Goal: Information Seeking & Learning: Find specific fact

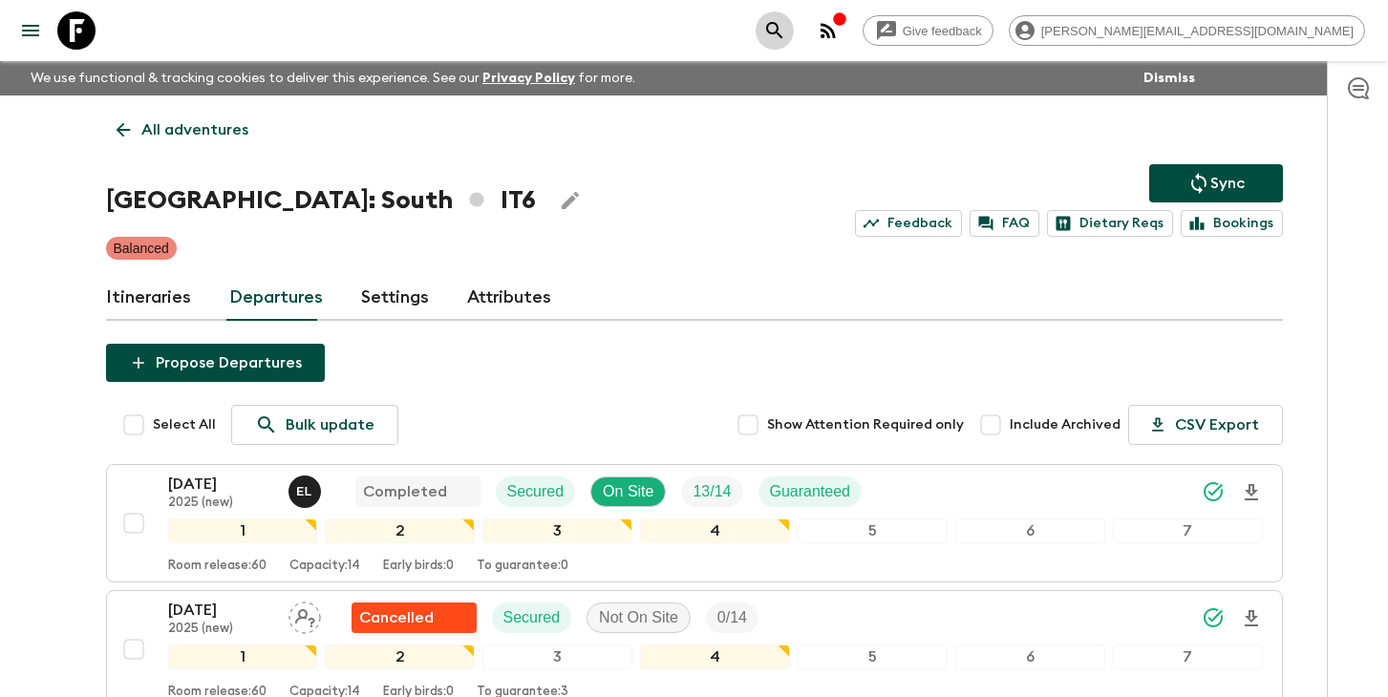
click at [786, 27] on icon "search adventures" at bounding box center [774, 30] width 23 height 23
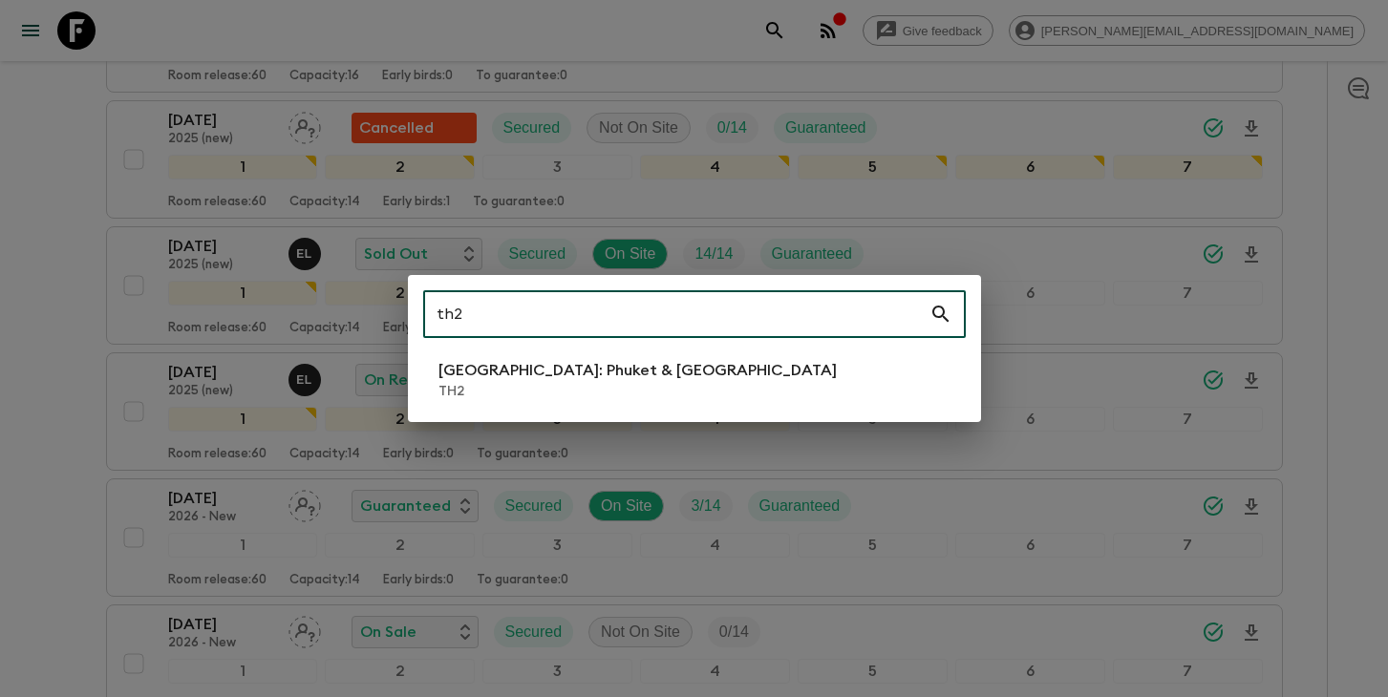
type input "th2"
click at [563, 396] on p "TH2" at bounding box center [638, 391] width 398 height 19
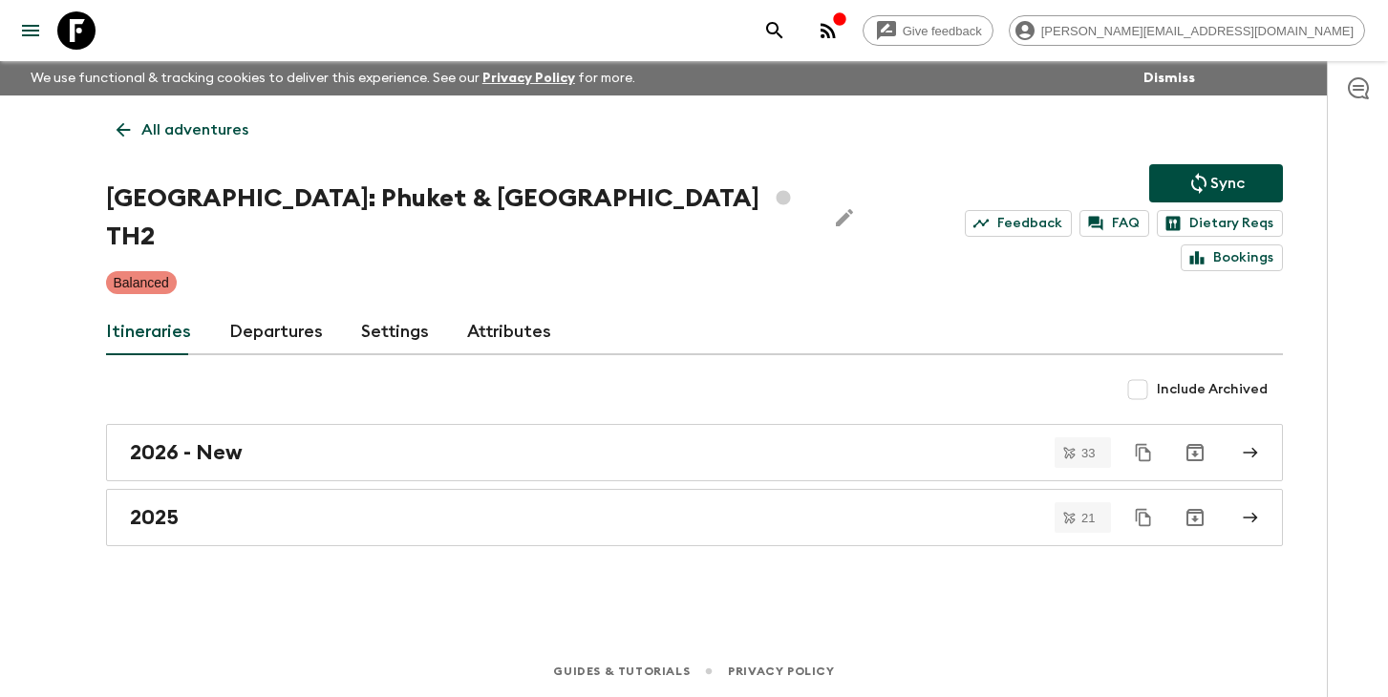
click at [267, 310] on link "Departures" at bounding box center [276, 333] width 94 height 46
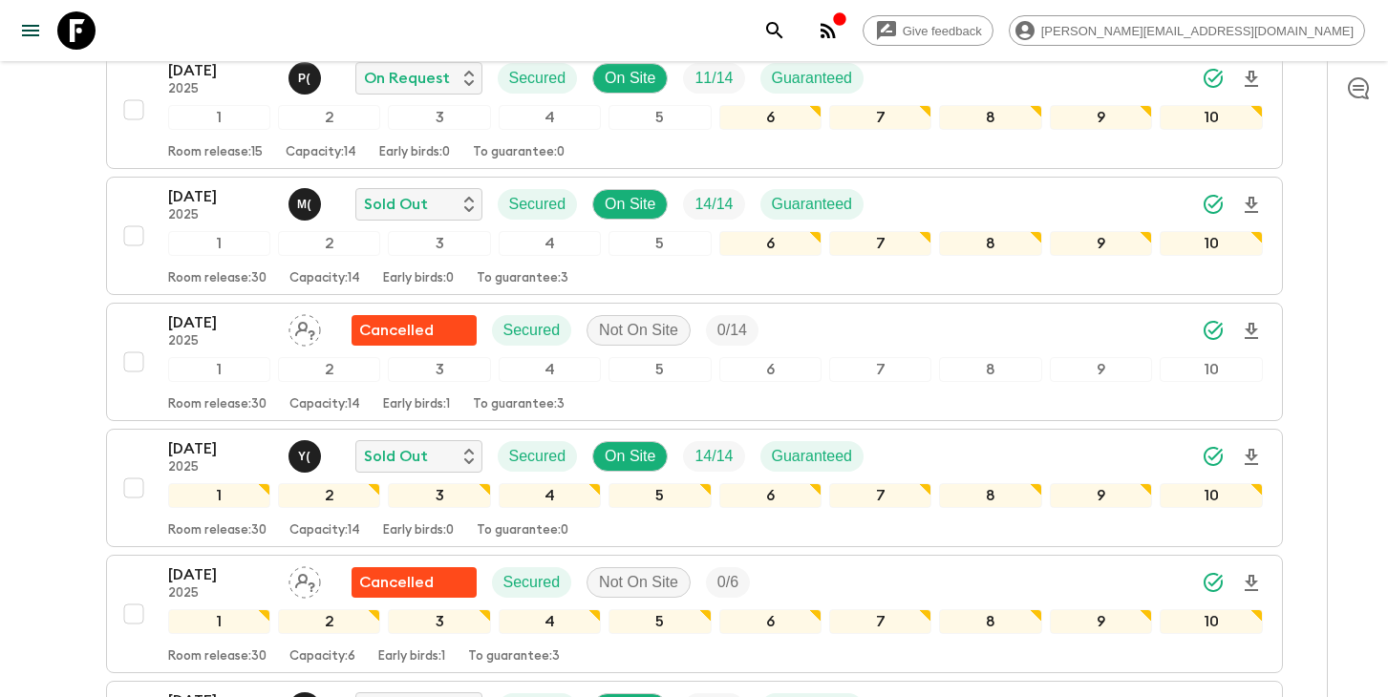
scroll to position [1504, 0]
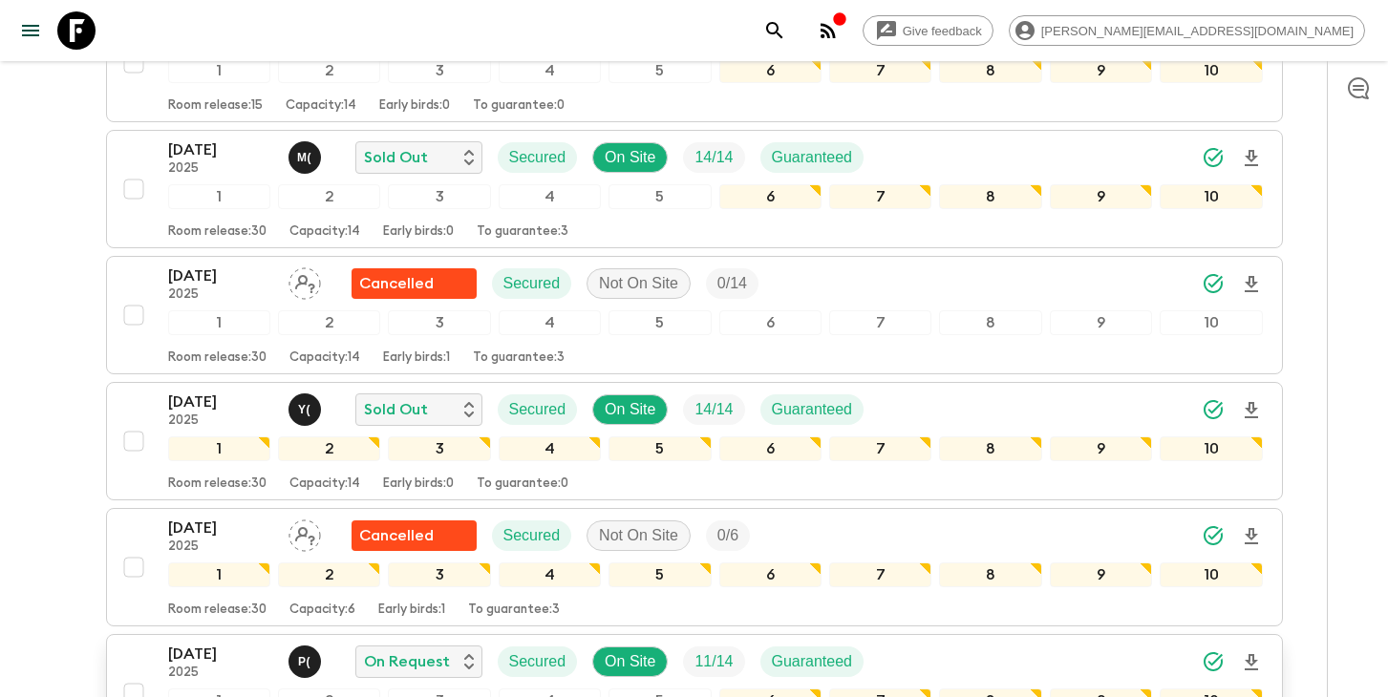
click at [1252, 654] on icon "Download Onboarding" at bounding box center [1251, 662] width 13 height 16
click at [786, 29] on icon "search adventures" at bounding box center [774, 30] width 23 height 23
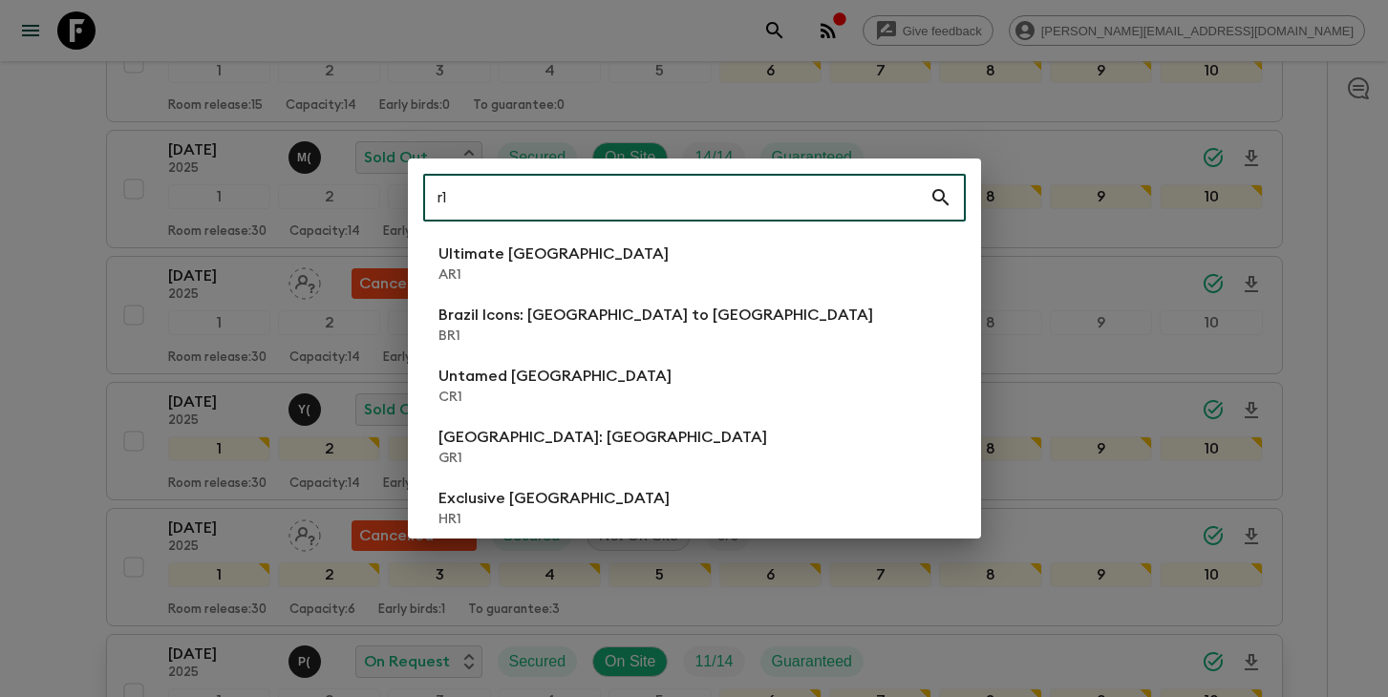
type input "r1"
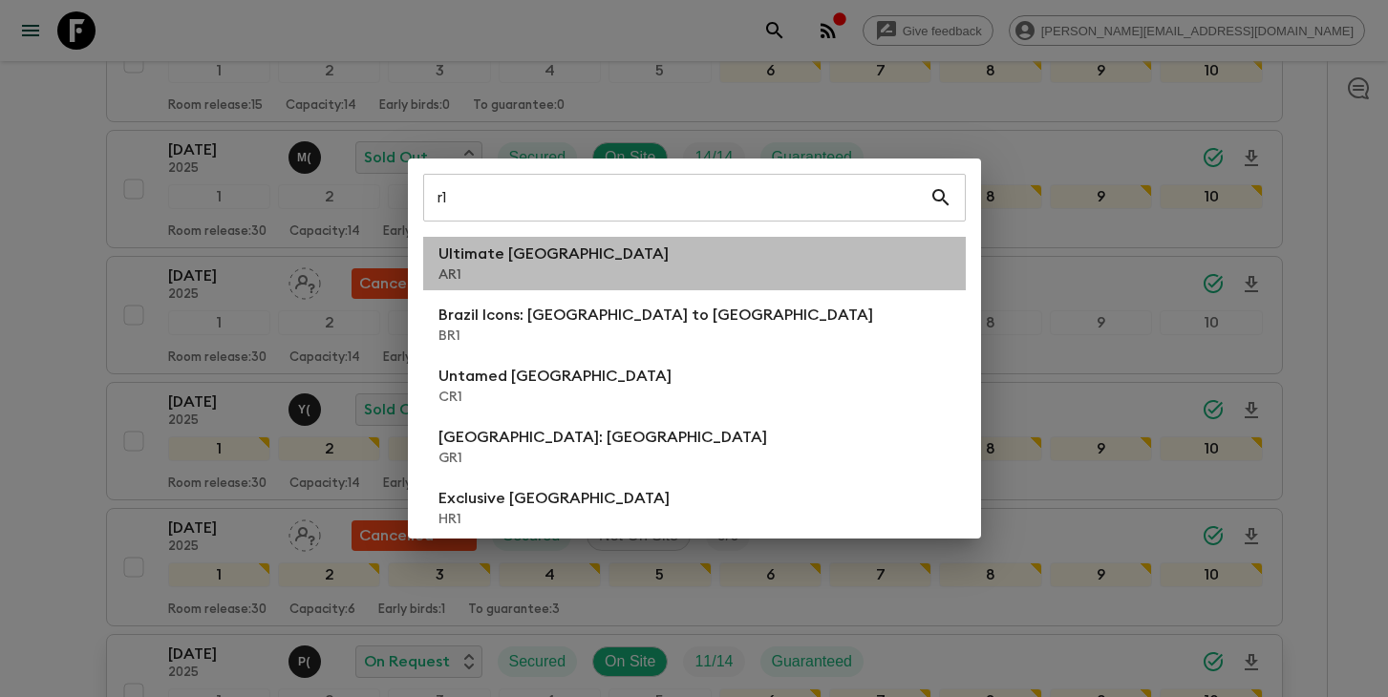
click at [591, 254] on li "Ultimate Argentina AR1" at bounding box center [694, 263] width 543 height 53
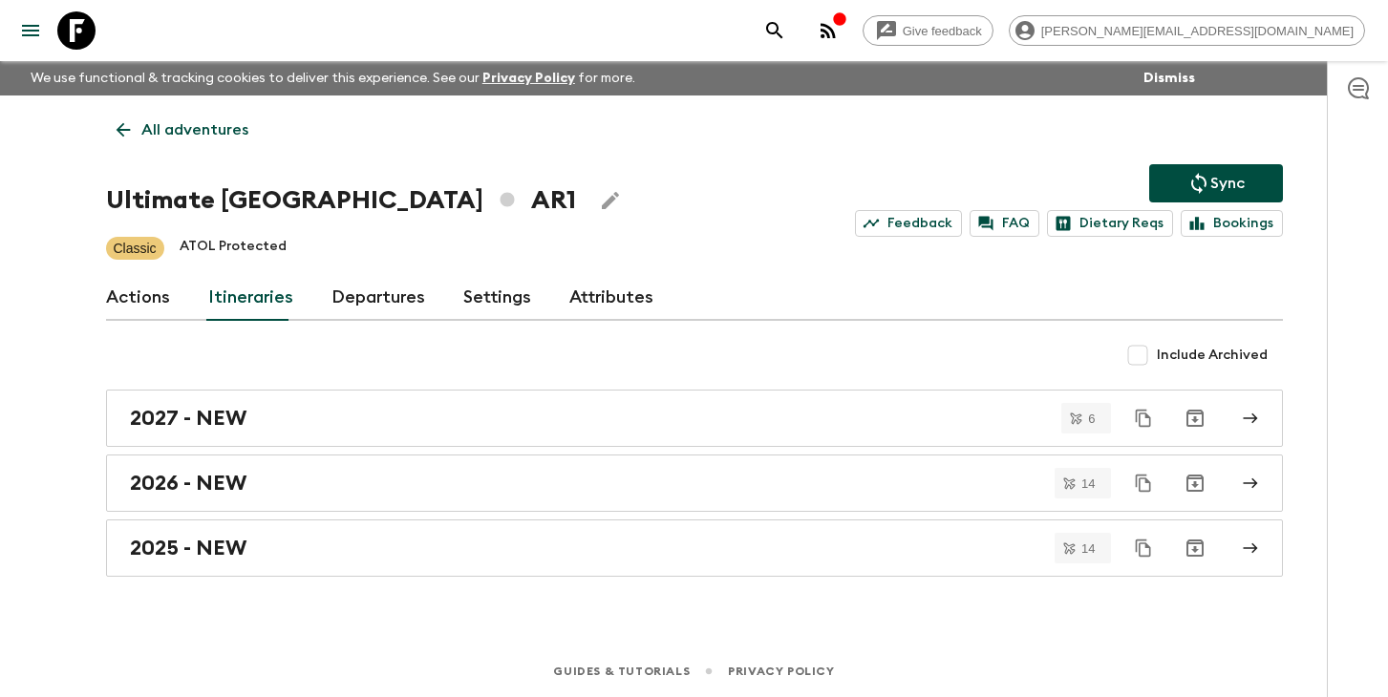
click at [354, 301] on link "Departures" at bounding box center [379, 298] width 94 height 46
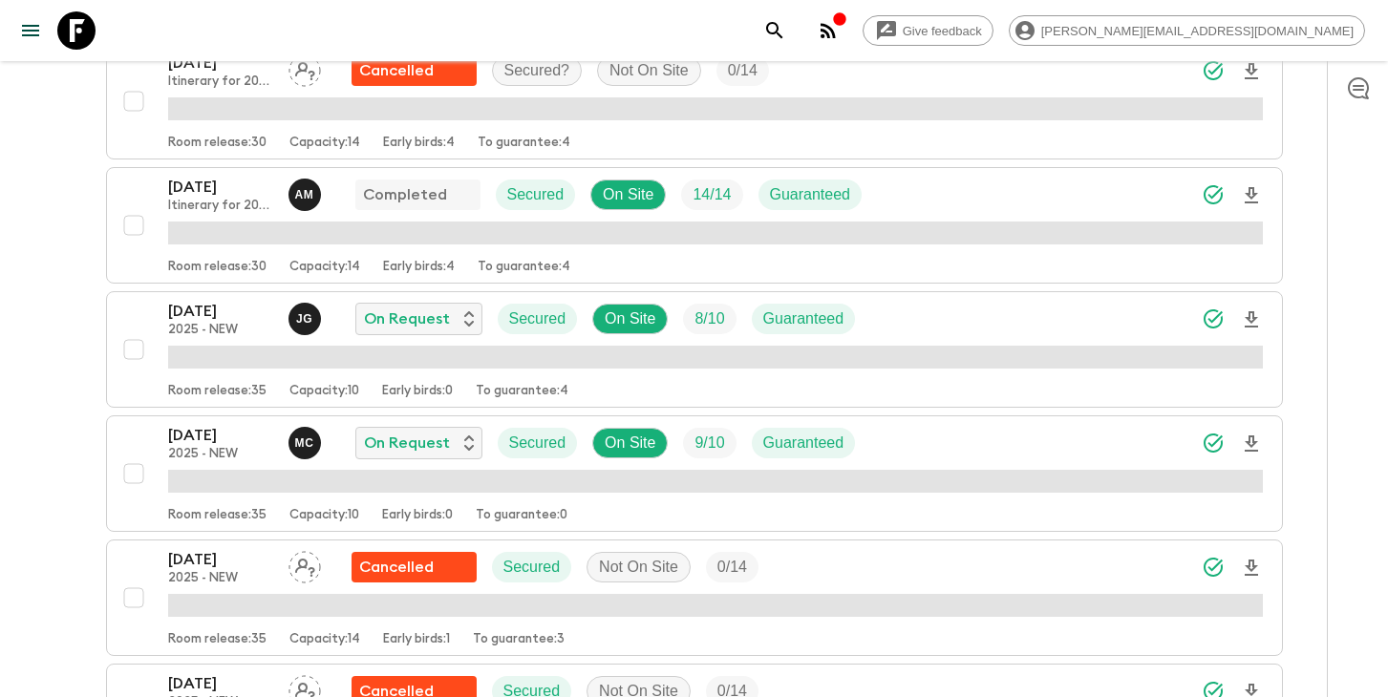
scroll to position [568, 0]
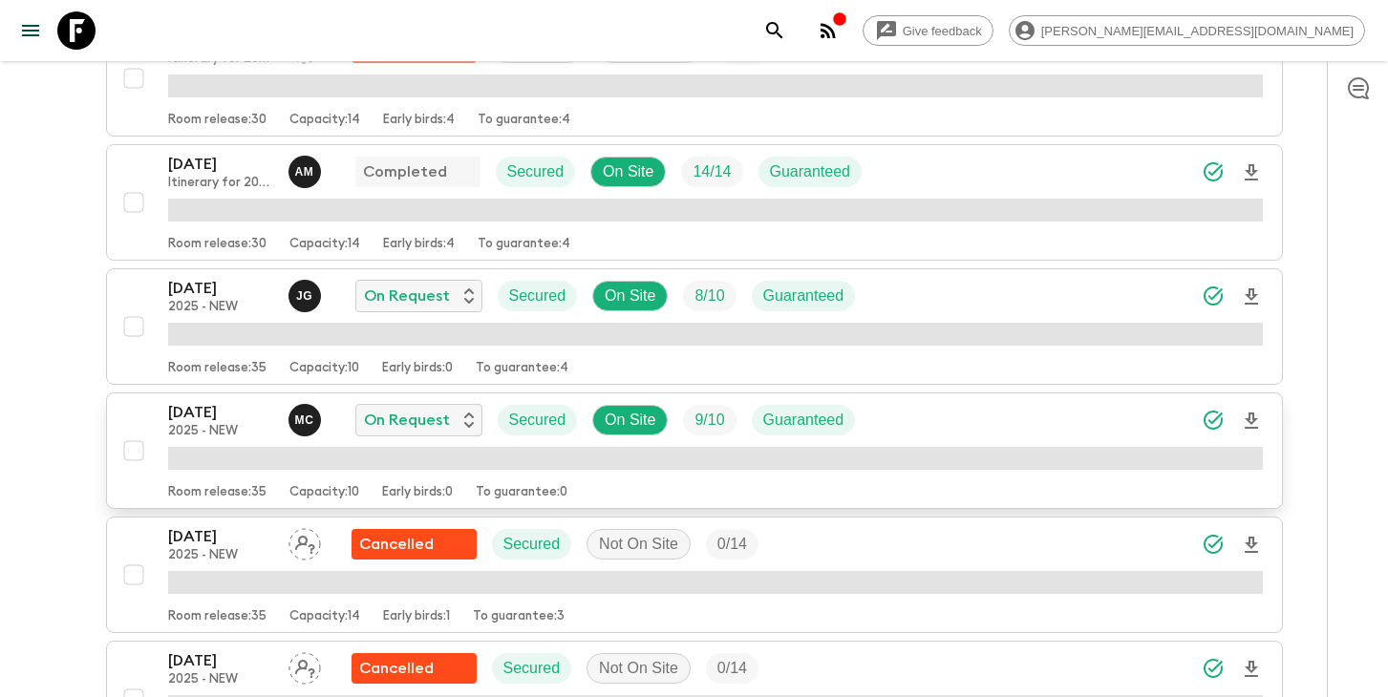
click at [1250, 420] on icon "Download Onboarding" at bounding box center [1251, 421] width 13 height 16
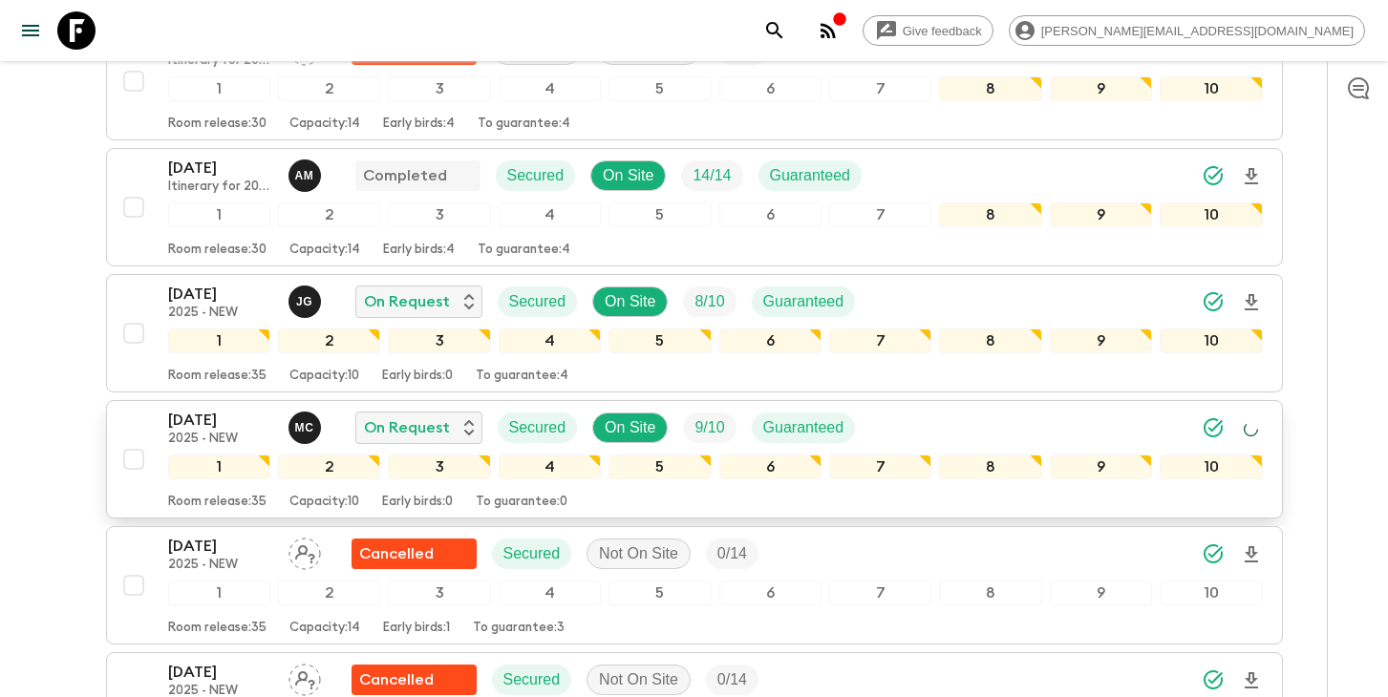
scroll to position [570, 0]
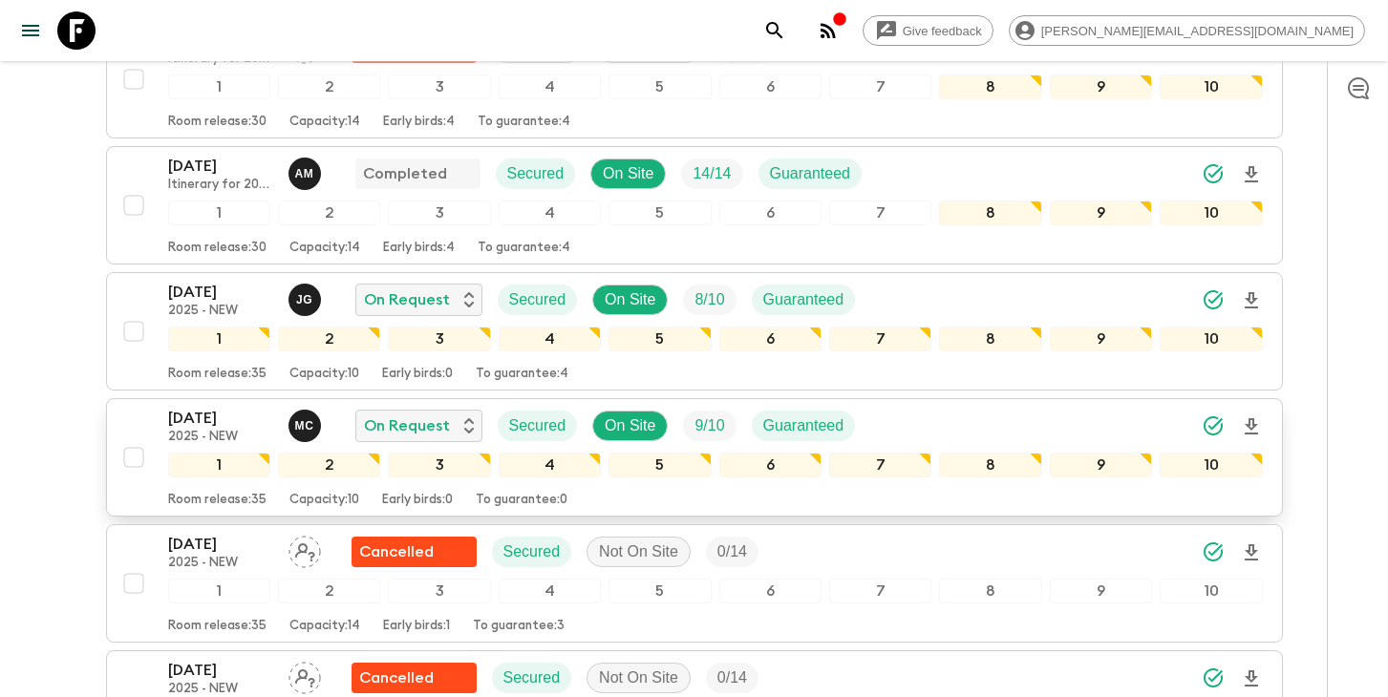
click at [786, 28] on icon "search adventures" at bounding box center [774, 30] width 23 height 23
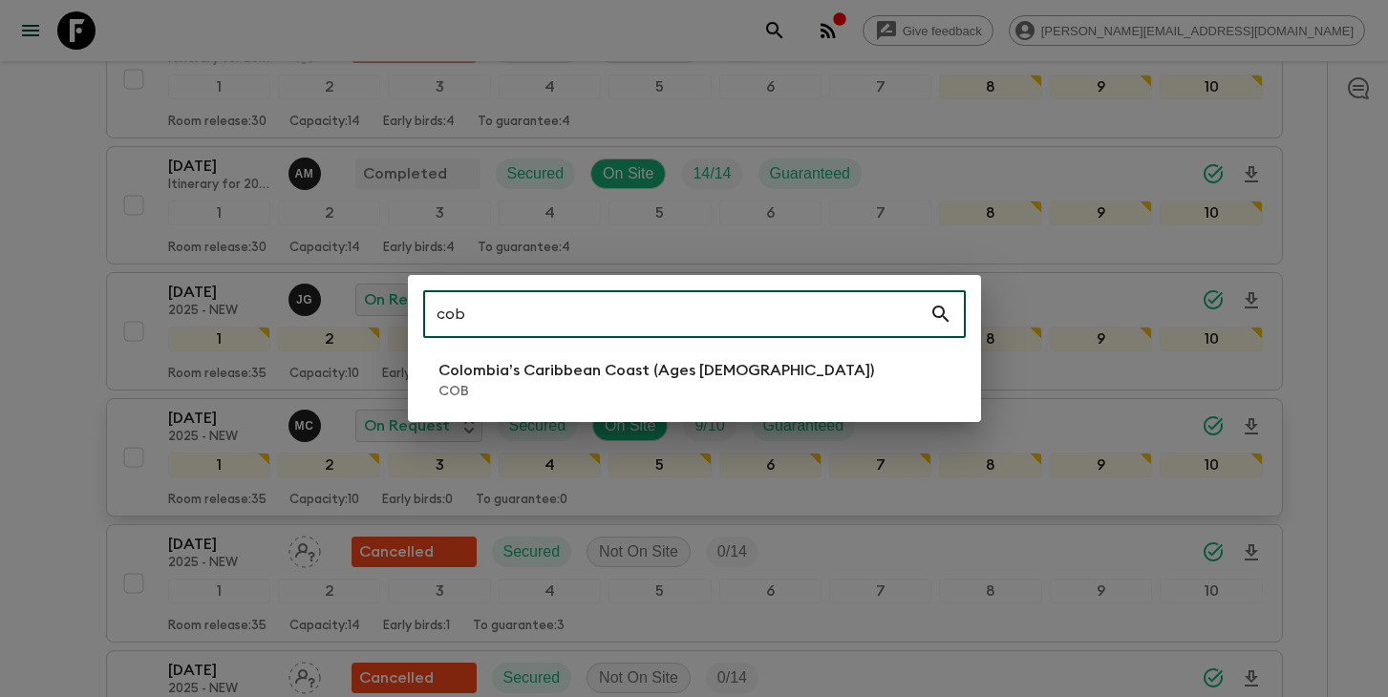
type input "cob"
click at [793, 378] on li "Colombia’s Caribbean Coast (Ages [DEMOGRAPHIC_DATA]) COB" at bounding box center [694, 379] width 543 height 53
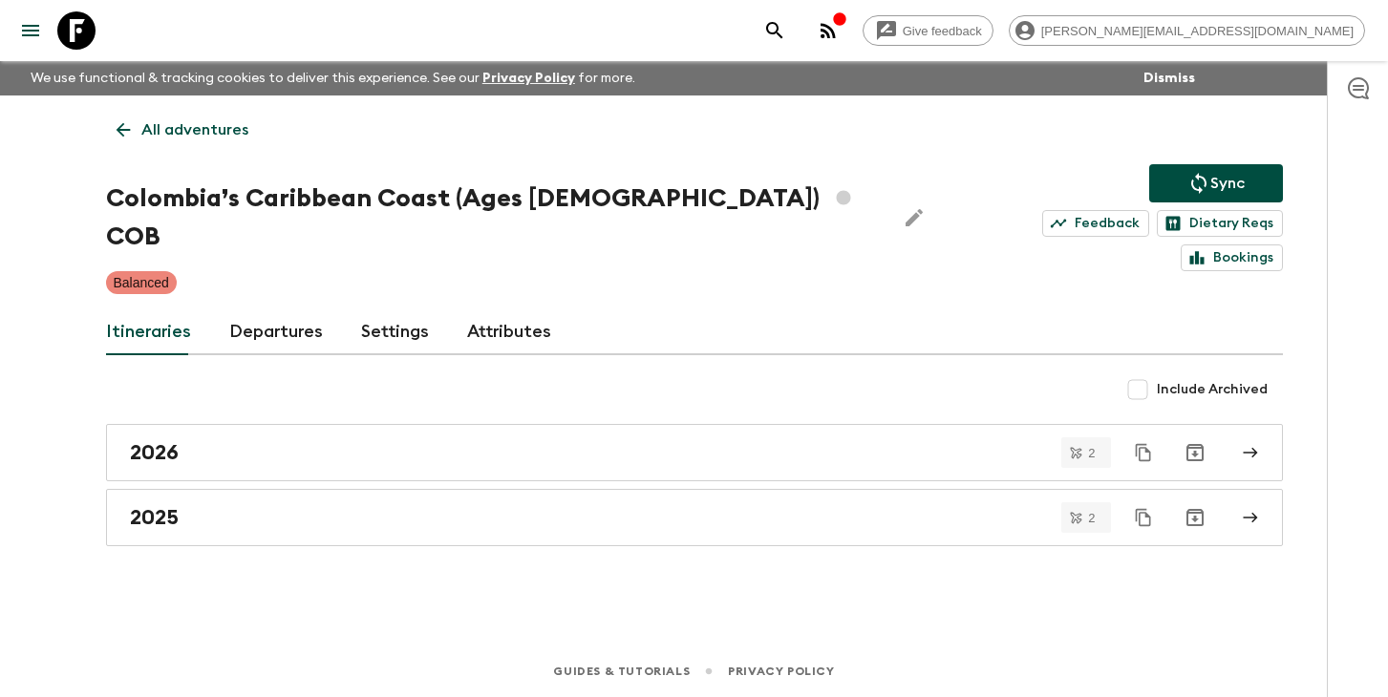
click at [286, 310] on link "Departures" at bounding box center [276, 333] width 94 height 46
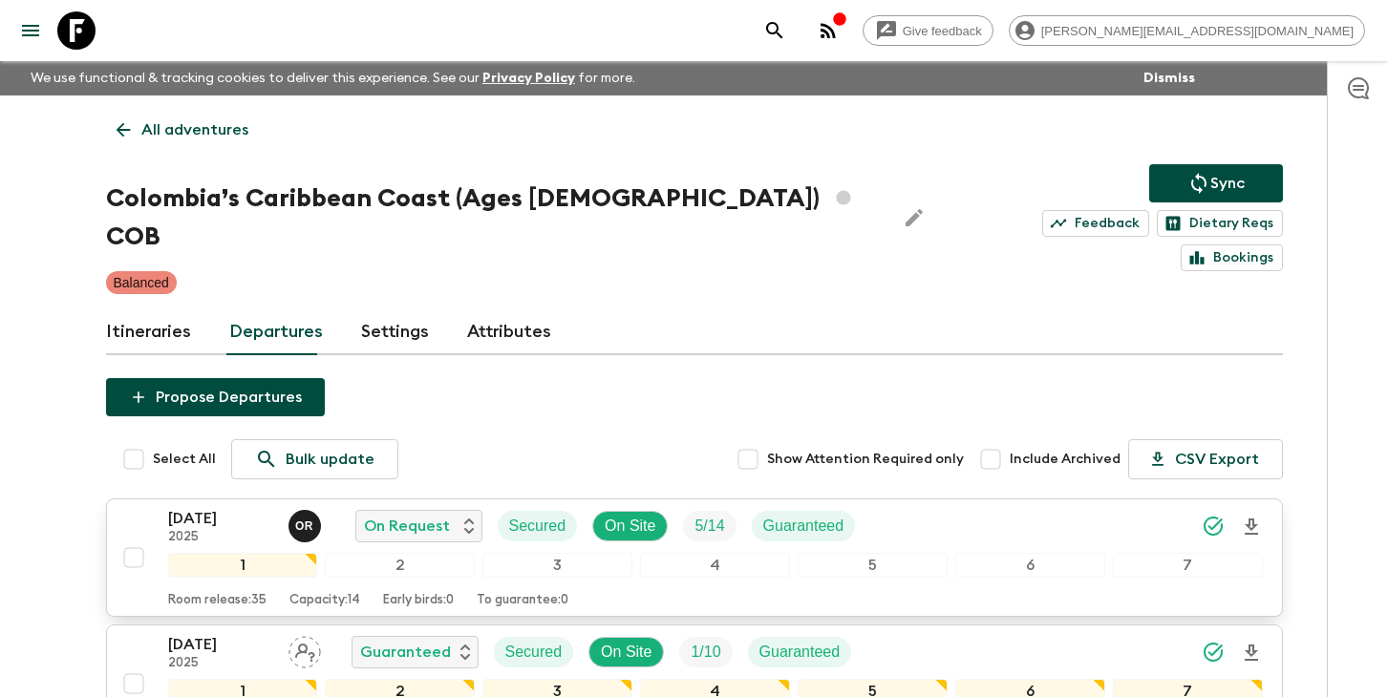
click at [1254, 516] on icon "Download Onboarding" at bounding box center [1251, 527] width 23 height 23
click at [782, 30] on icon "search adventures" at bounding box center [774, 30] width 16 height 16
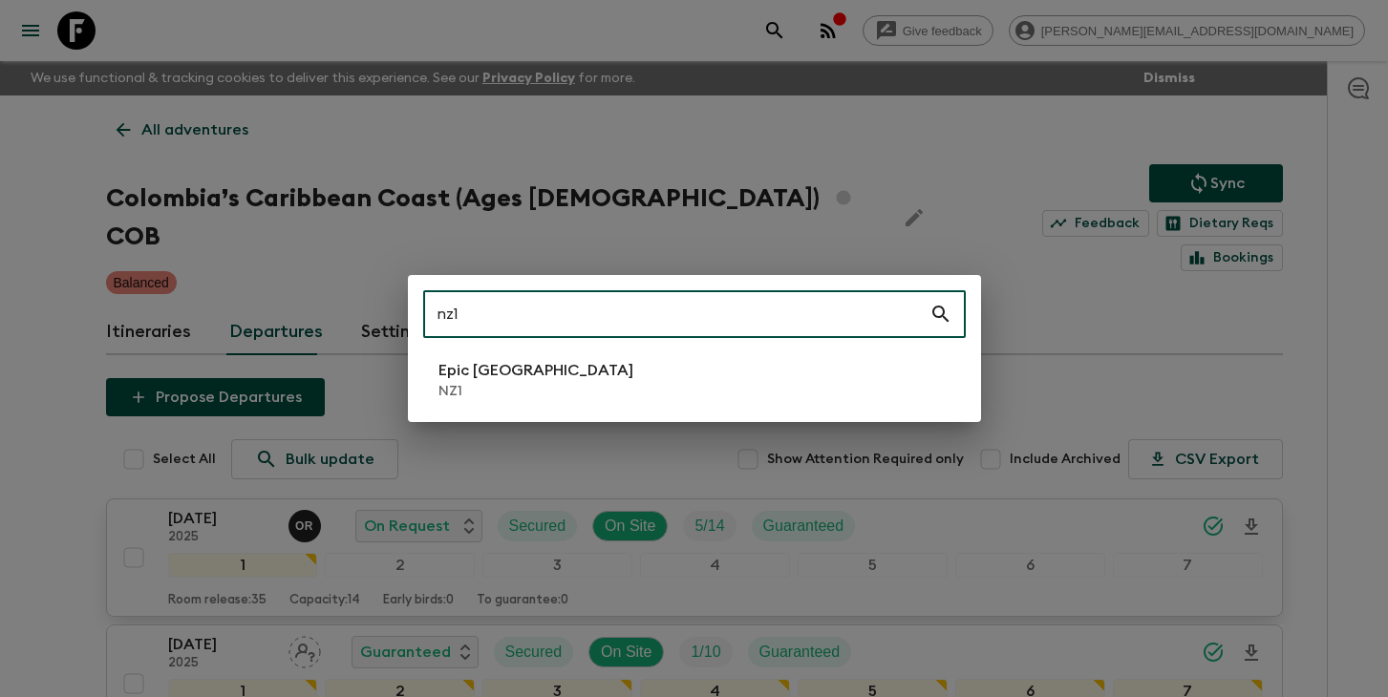
type input "nz1"
click at [628, 388] on li "Epic [GEOGRAPHIC_DATA] NZ1" at bounding box center [694, 379] width 543 height 53
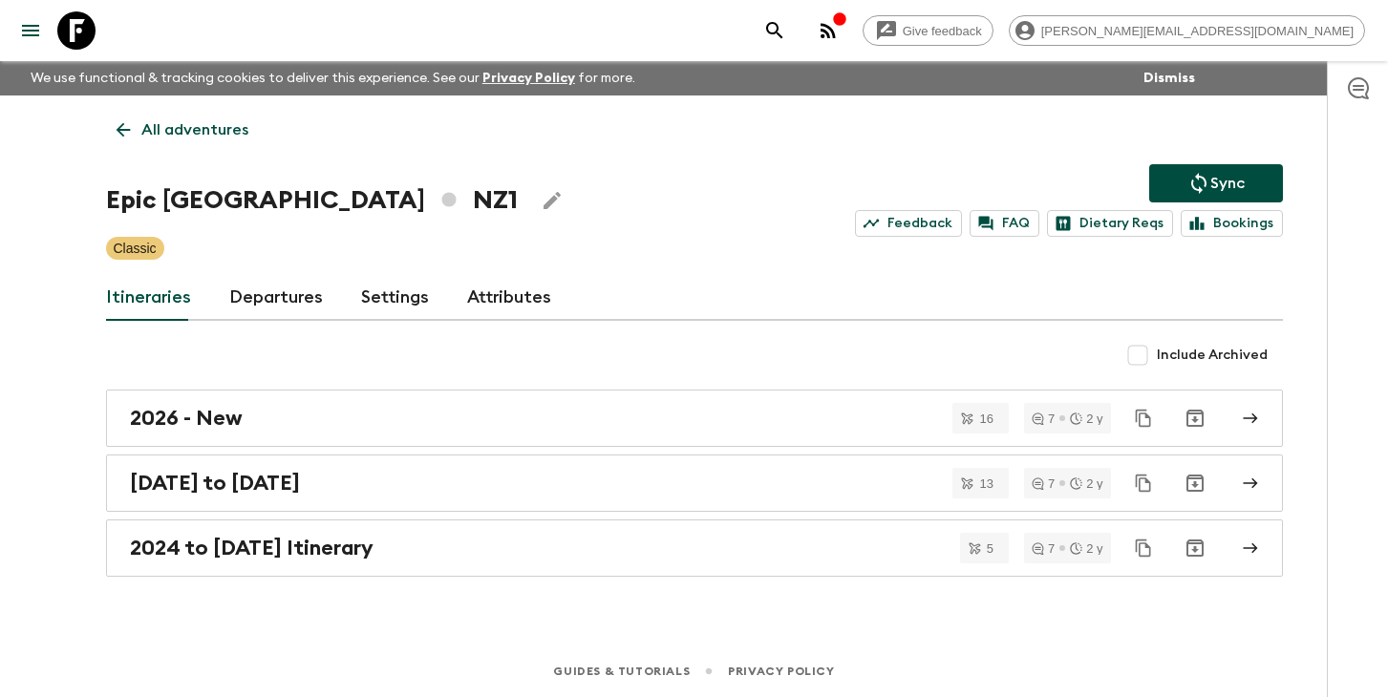
click at [288, 299] on link "Departures" at bounding box center [276, 298] width 94 height 46
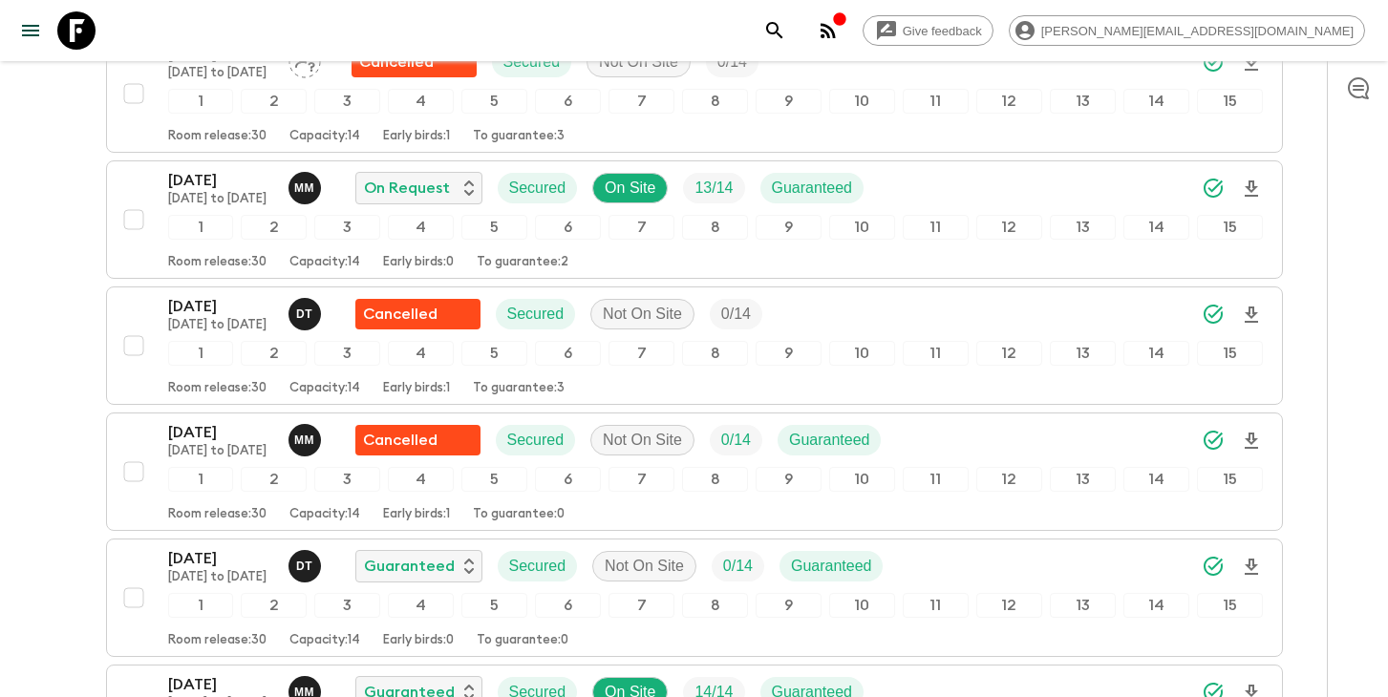
scroll to position [1894, 0]
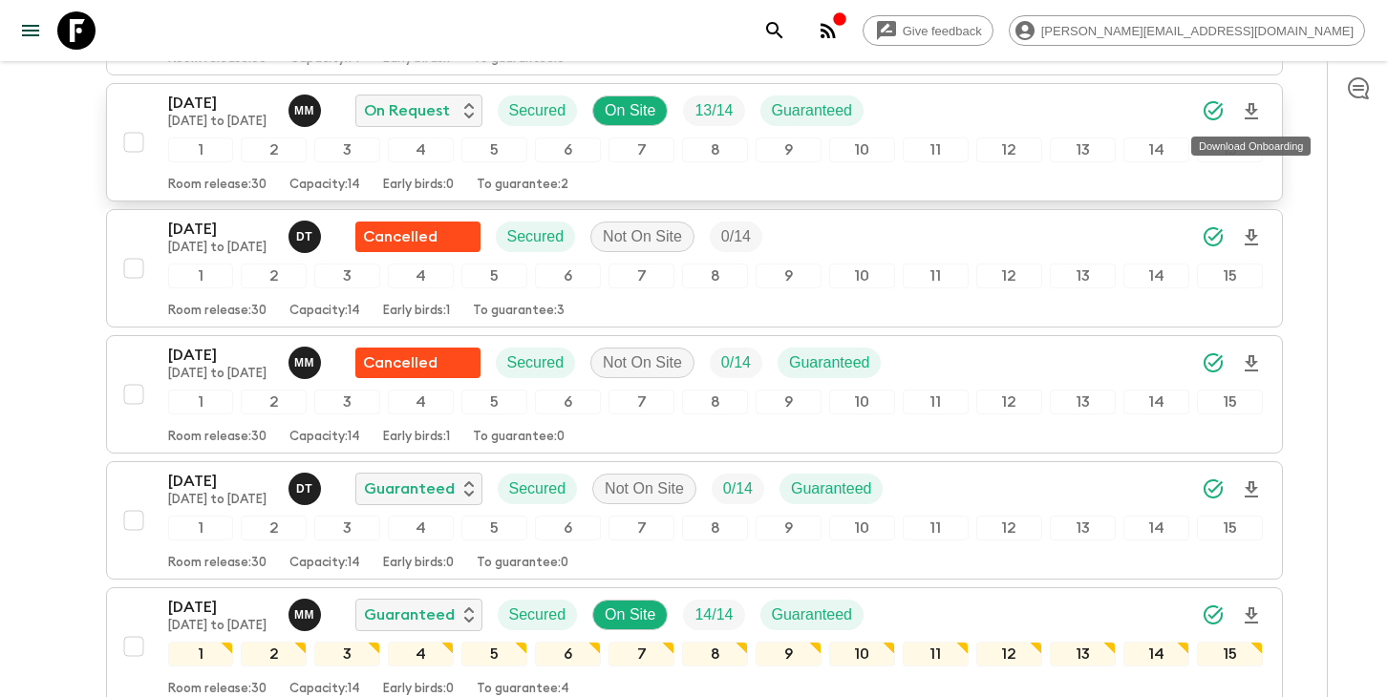
click at [1257, 115] on icon "Download Onboarding" at bounding box center [1251, 111] width 23 height 23
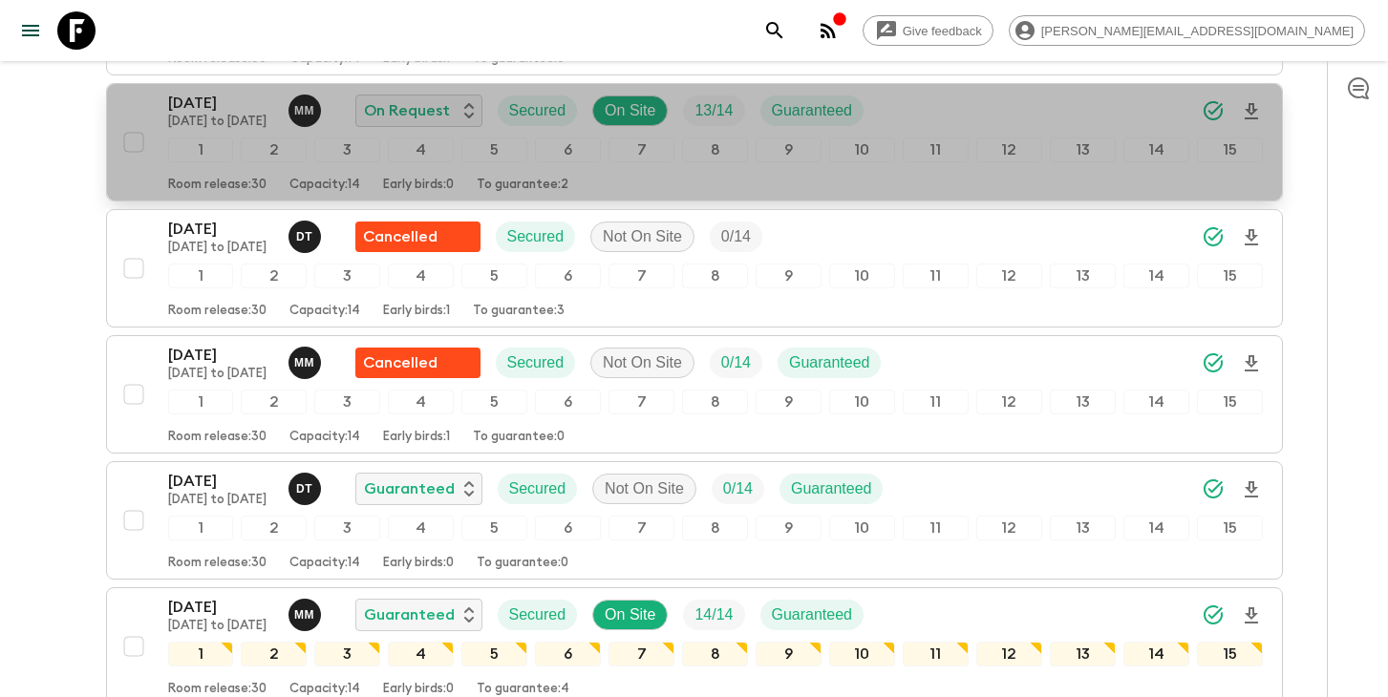
click at [214, 94] on p "[DATE]" at bounding box center [220, 103] width 105 height 23
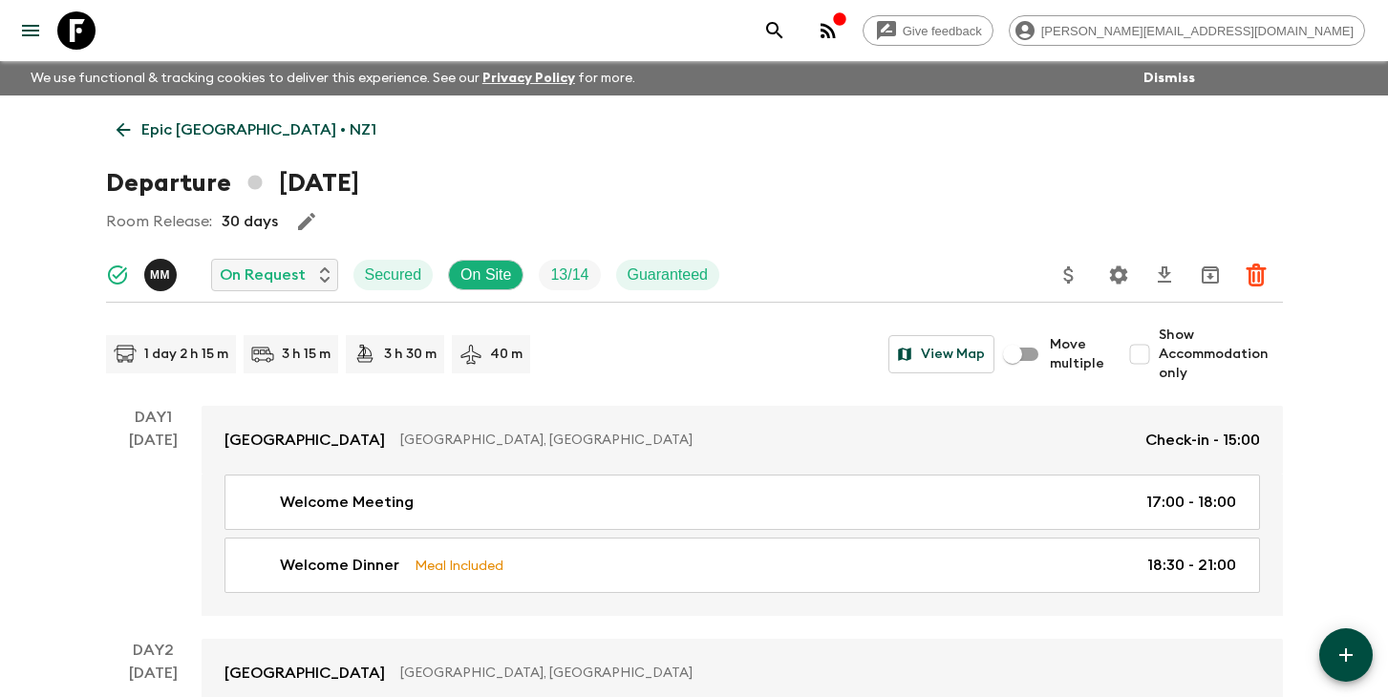
click at [786, 32] on icon "search adventures" at bounding box center [774, 30] width 23 height 23
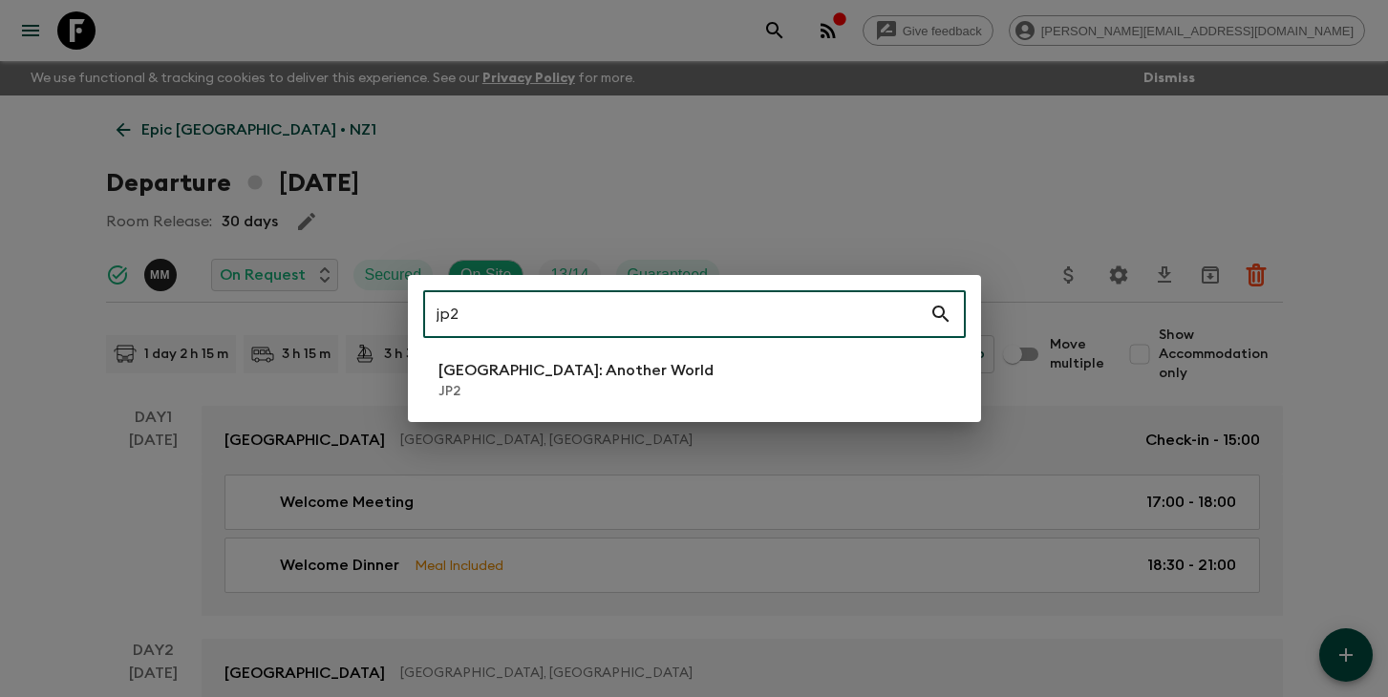
type input "jp2"
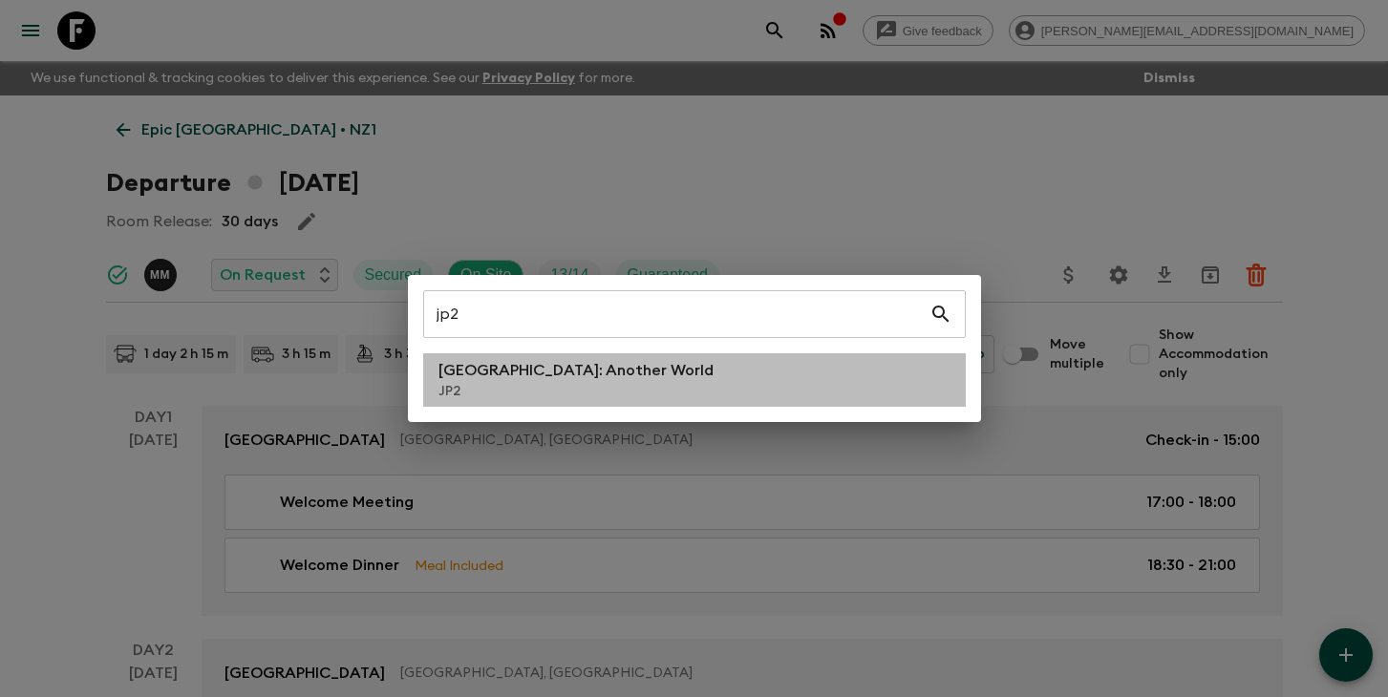
click at [779, 369] on li "[GEOGRAPHIC_DATA]: Another World JP2" at bounding box center [694, 379] width 543 height 53
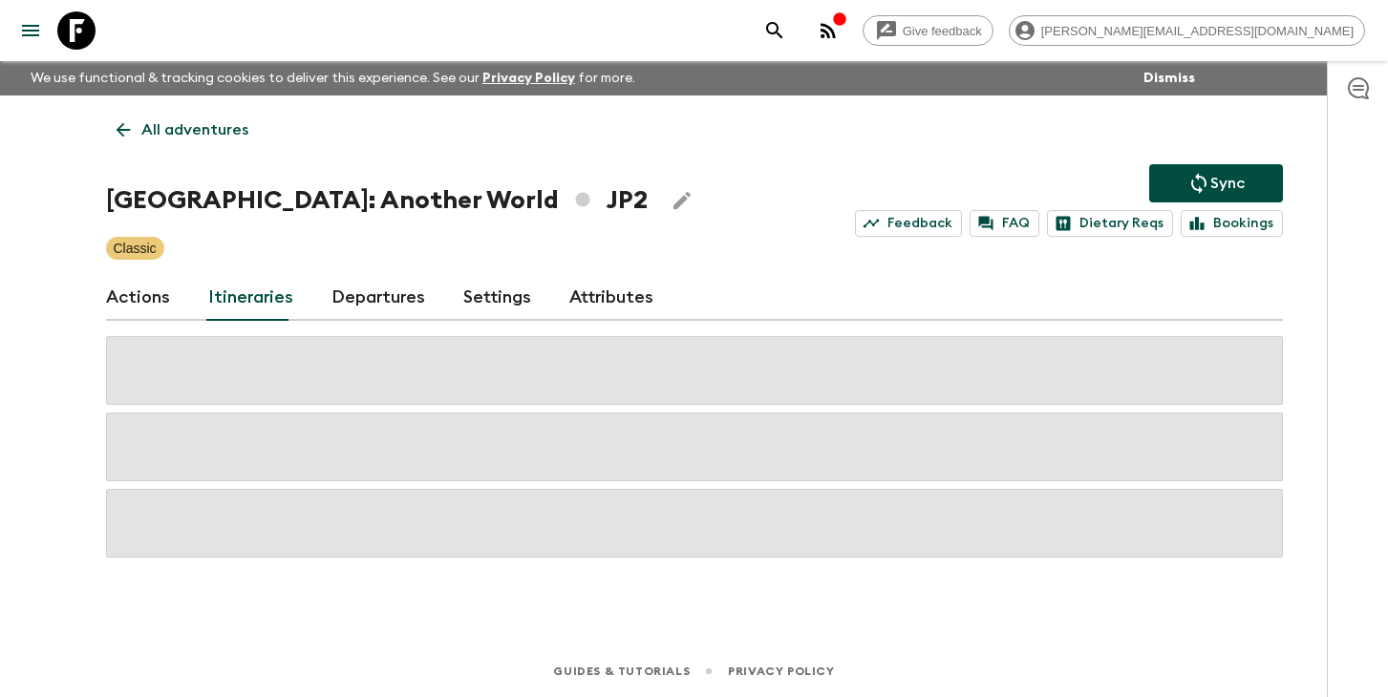
click at [366, 288] on link "Departures" at bounding box center [379, 298] width 94 height 46
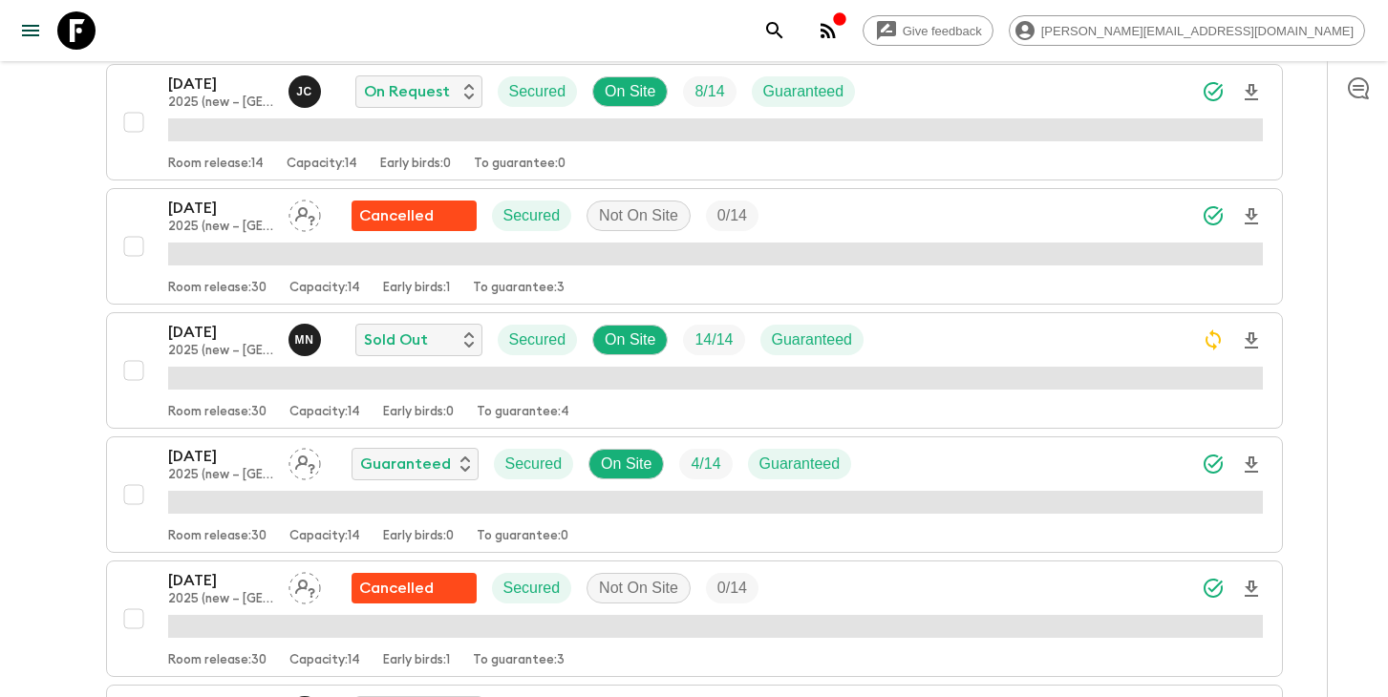
scroll to position [1466, 0]
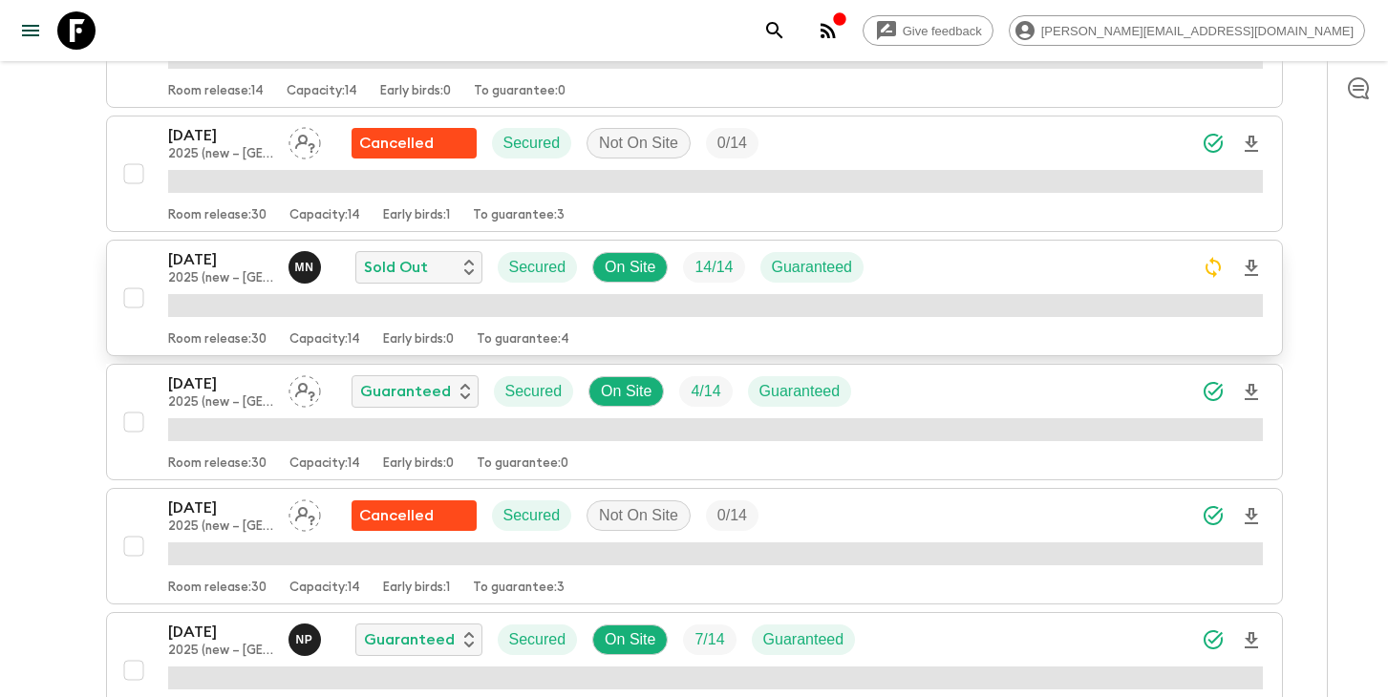
click at [989, 263] on div "[DATE] 2025 (new – [GEOGRAPHIC_DATA]) M N Sold Out Secured On Site 14 / 14 Guar…" at bounding box center [715, 267] width 1095 height 38
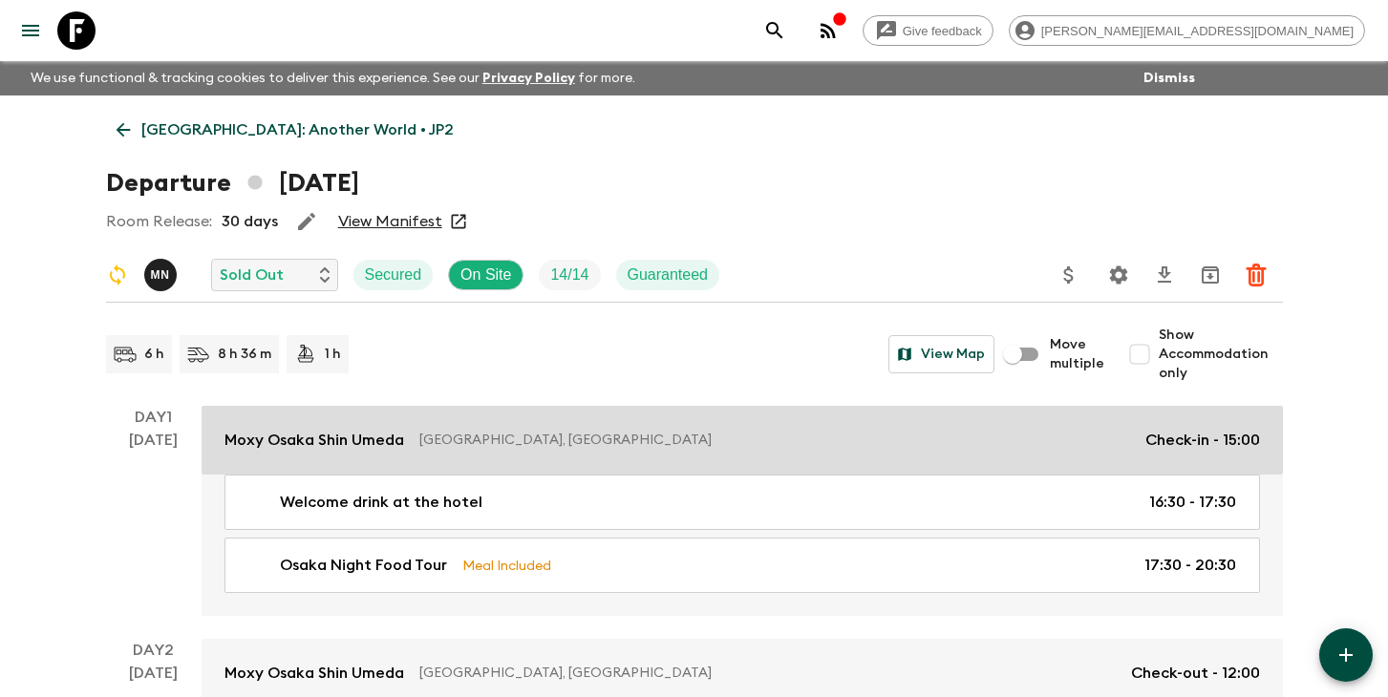
click at [574, 439] on p "[GEOGRAPHIC_DATA], [GEOGRAPHIC_DATA]" at bounding box center [774, 440] width 711 height 19
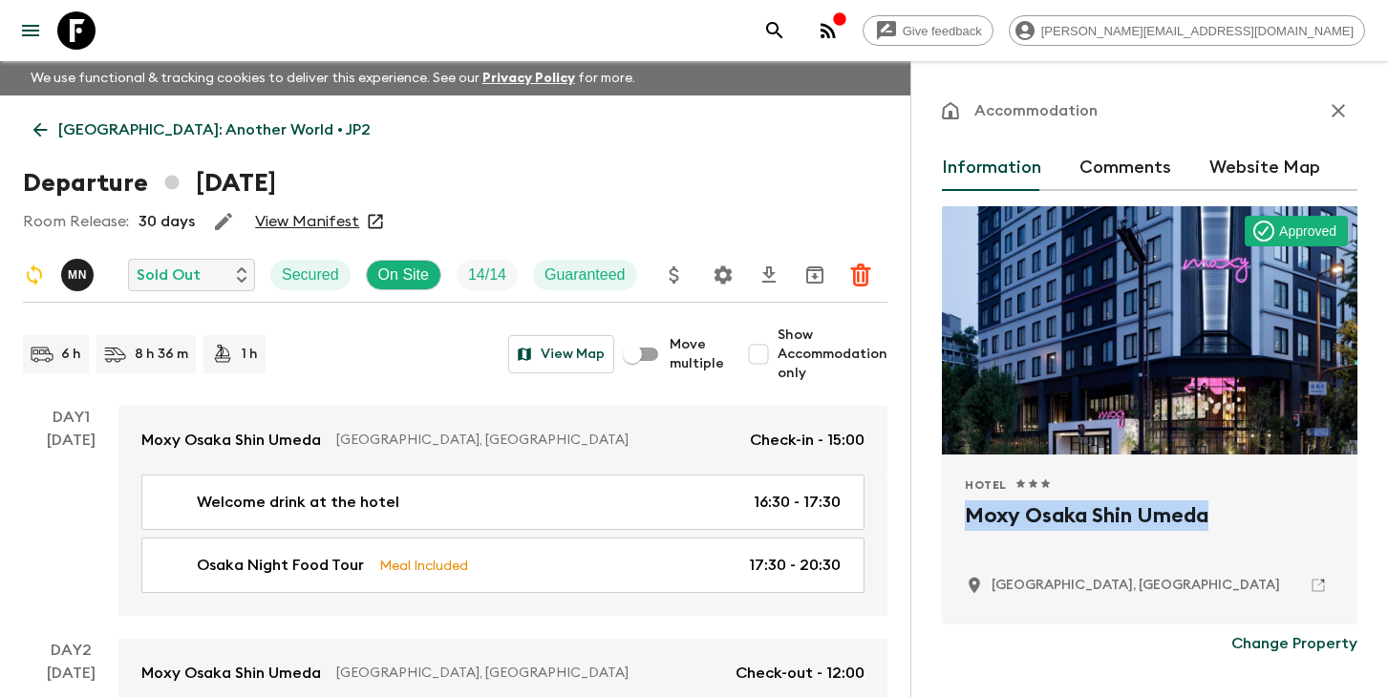
copy h2 "Moxy Osaka Shin Umeda"
drag, startPoint x: 1216, startPoint y: 516, endPoint x: 959, endPoint y: 516, distance: 257.0
click at [959, 516] on div "Hotel 1 Star 2 Stars 3 Stars 4 Stars 5 Stars Moxy Osaka Shin Umeda [GEOGRAPHIC_…" at bounding box center [1150, 540] width 416 height 170
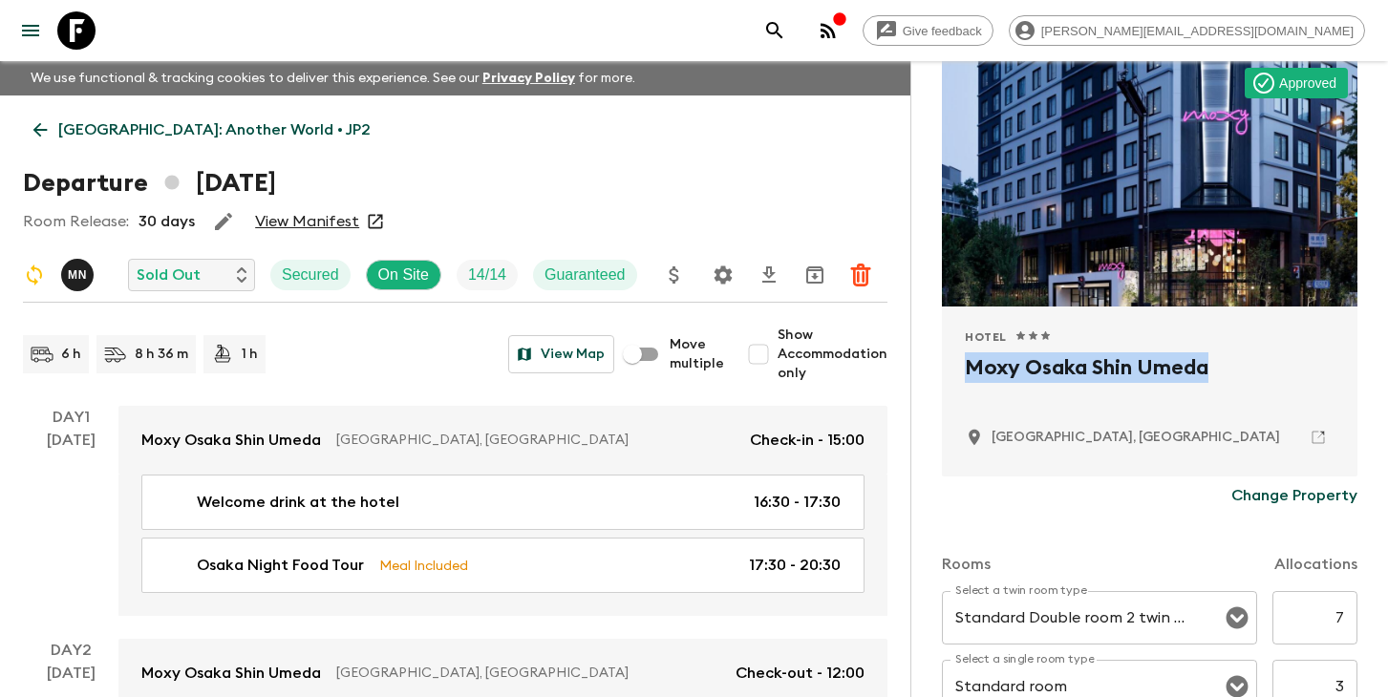
click at [1320, 440] on icon at bounding box center [1318, 437] width 17 height 17
click at [1315, 438] on icon at bounding box center [1318, 437] width 17 height 17
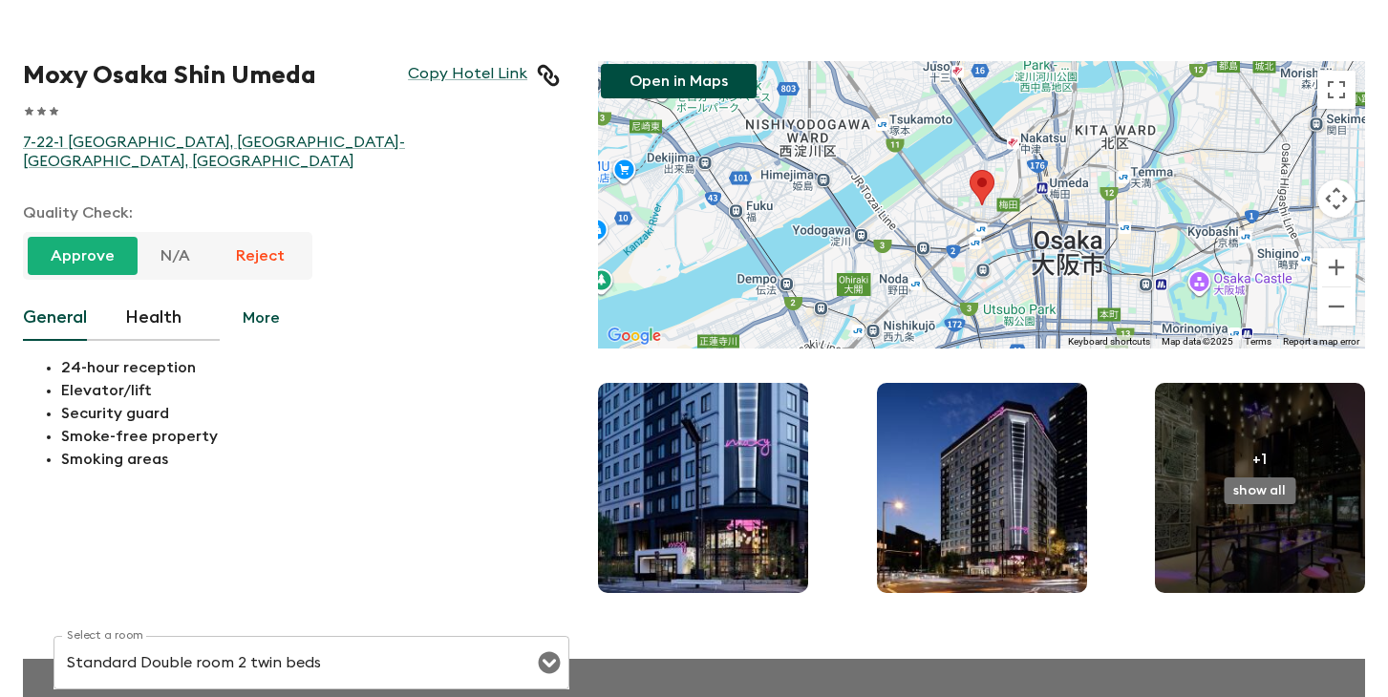
drag, startPoint x: 334, startPoint y: 144, endPoint x: 1062, endPoint y: 1, distance: 741.9
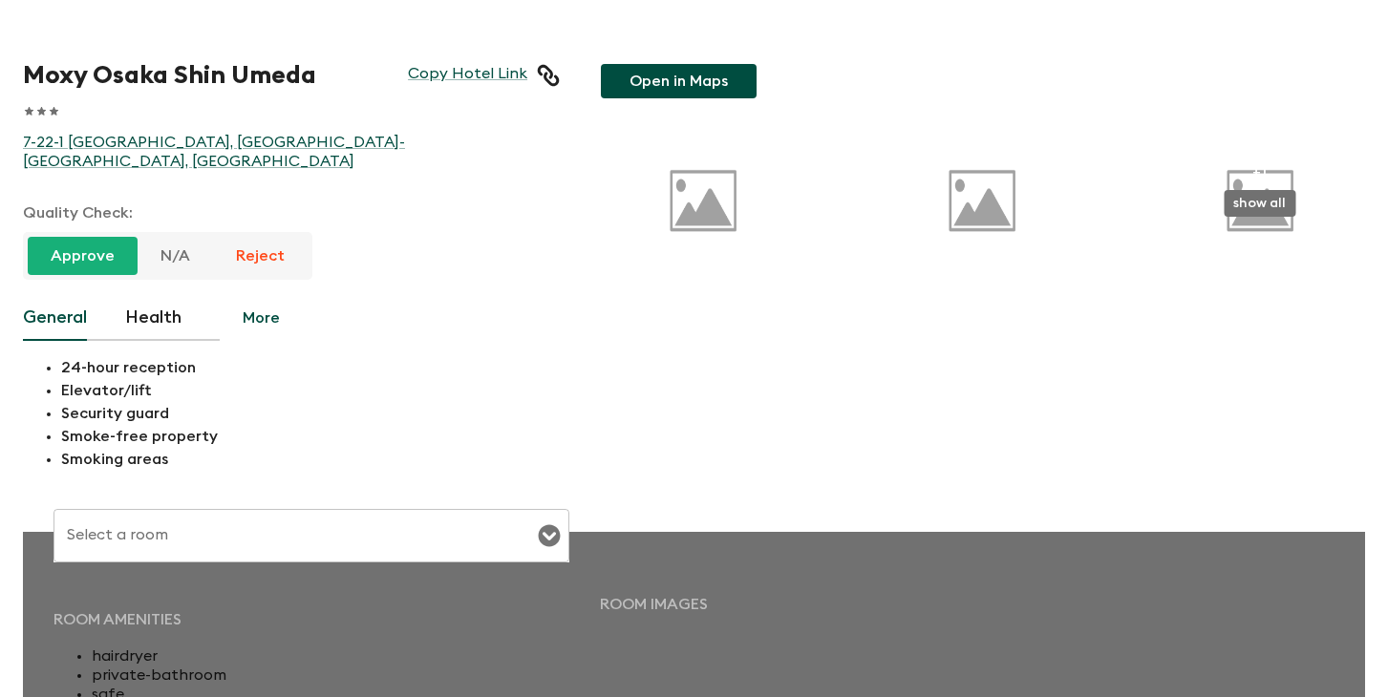
type input "Standard Double room 2 twin beds"
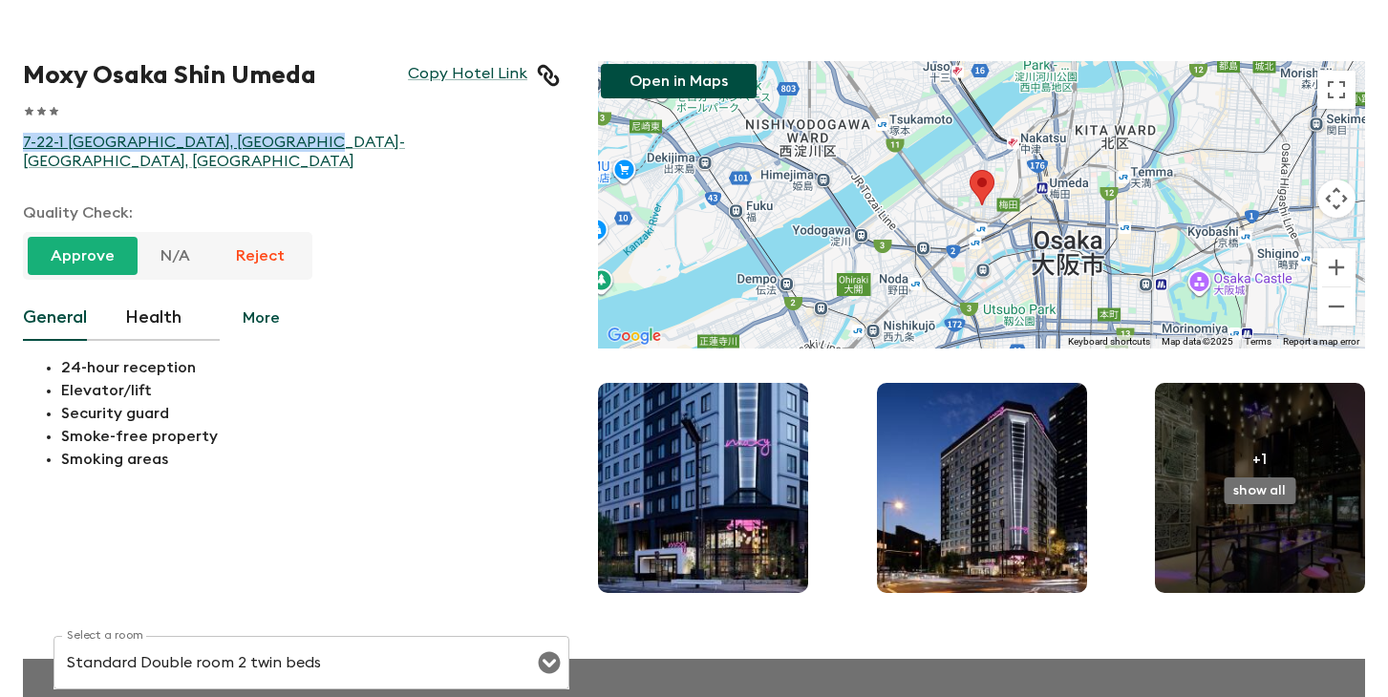
drag, startPoint x: 118, startPoint y: 138, endPoint x: 348, endPoint y: 158, distance: 231.1
click at [348, 158] on div "Moxy Osaka Shin Umeda Copy Hotel Link 1 Star 2 Stars 3 Stars 4 Stars 5 Stars 7-…" at bounding box center [272, 310] width 575 height 575
copy link "7-22-1 Fukushima, Fukushima-ku, Osaka"
